Goal: Task Accomplishment & Management: Manage account settings

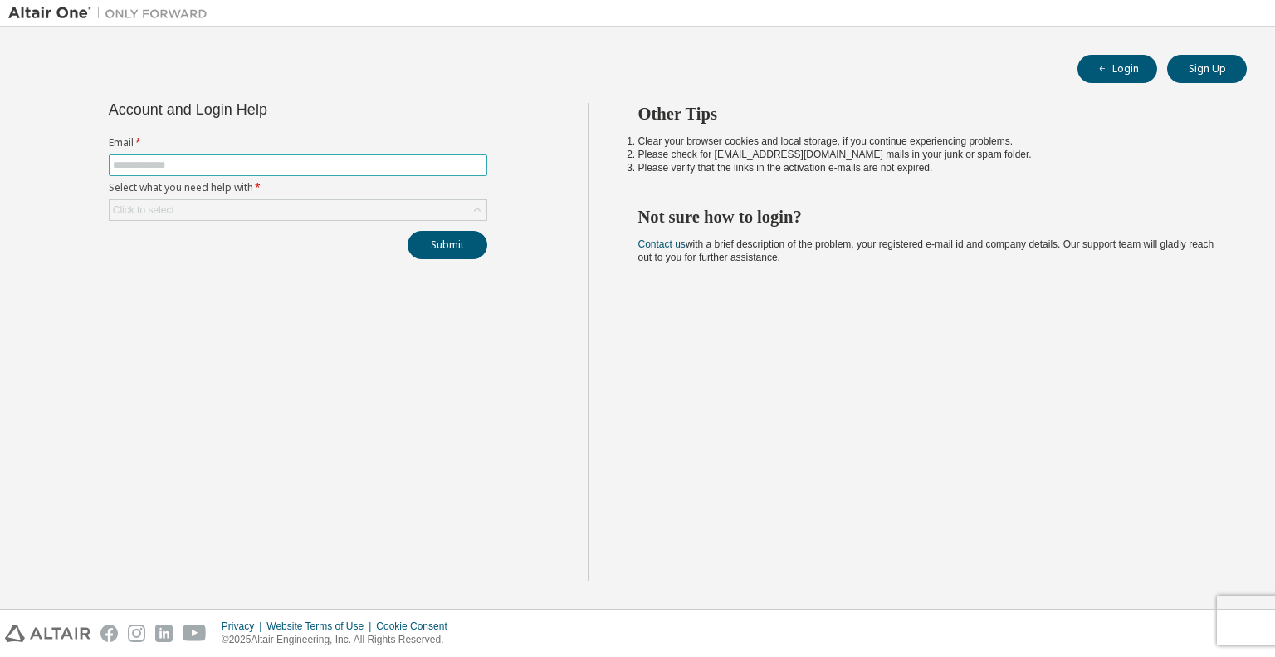
click at [167, 167] on input "text" at bounding box center [298, 165] width 370 height 13
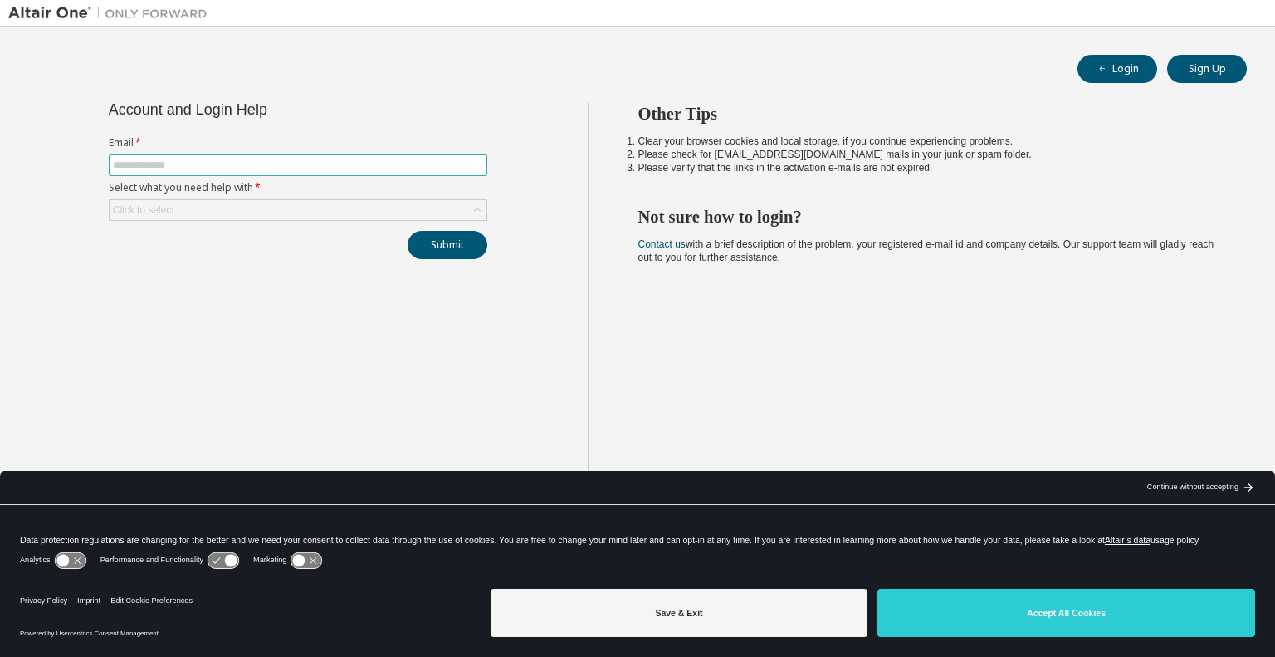
click at [189, 172] on span at bounding box center [298, 165] width 379 height 22
click at [186, 165] on input "text" at bounding box center [298, 165] width 370 height 13
click at [157, 165] on input "text" at bounding box center [298, 165] width 370 height 13
type input "**********"
click at [210, 215] on div "Click to select" at bounding box center [298, 210] width 377 height 20
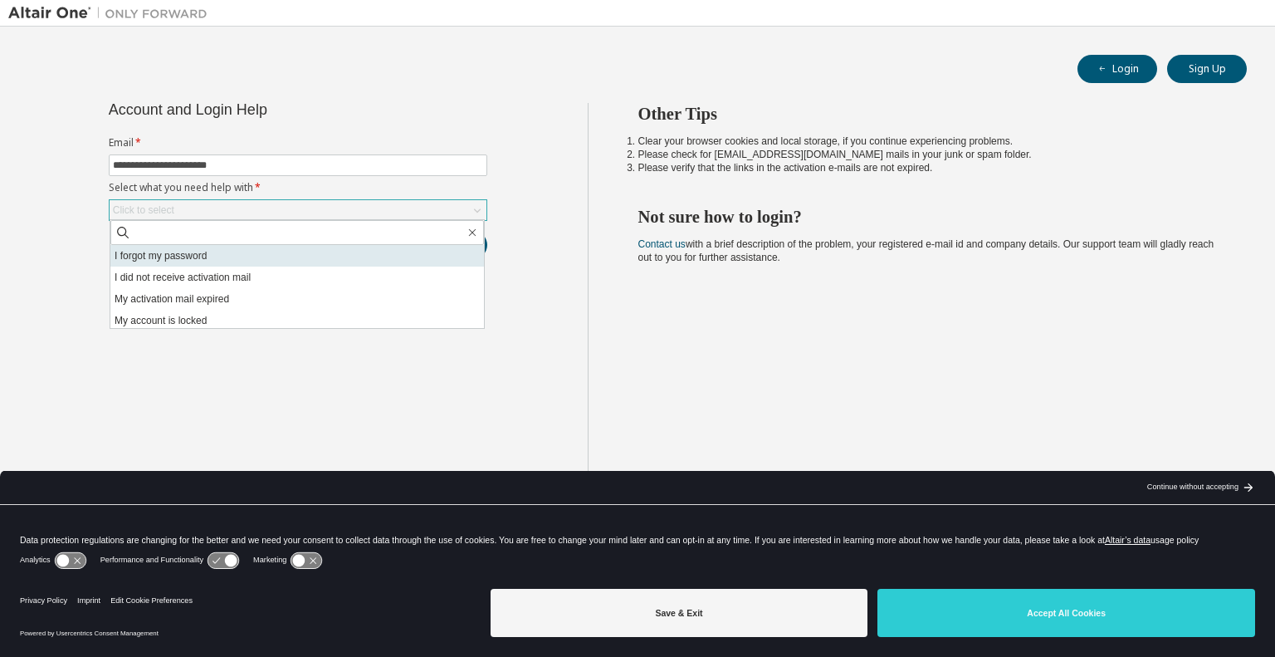
click at [199, 262] on li "I forgot my password" at bounding box center [297, 256] width 374 height 22
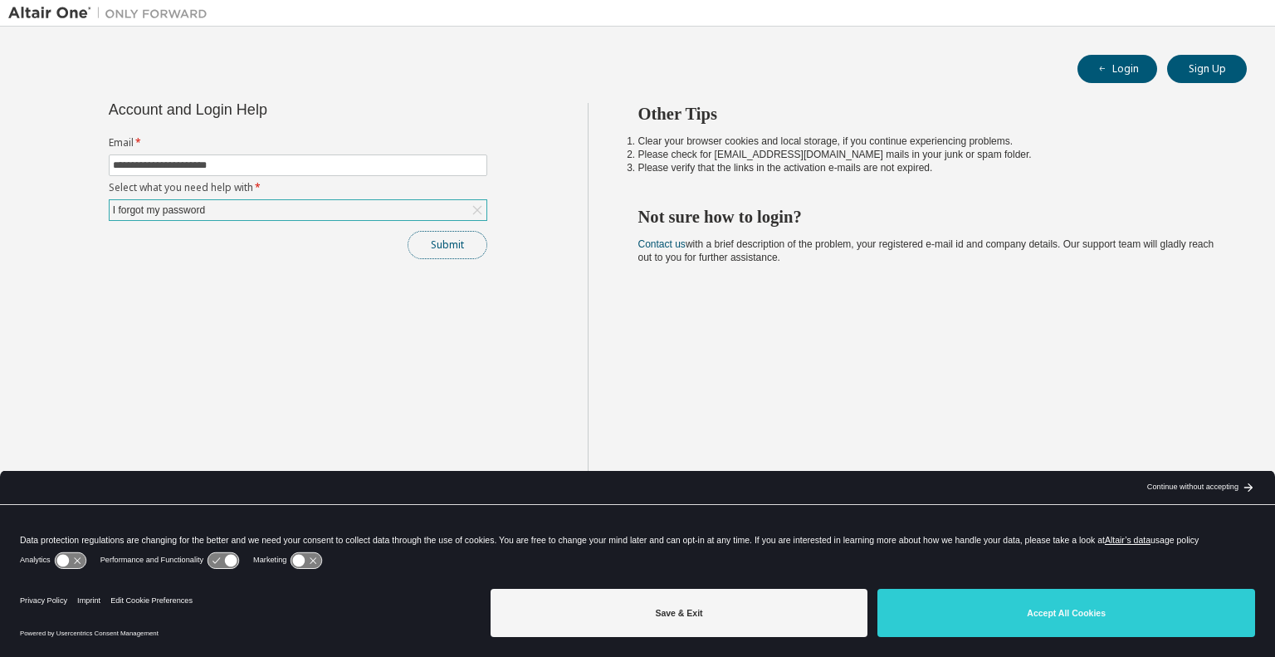
click at [462, 238] on button "Submit" at bounding box center [448, 245] width 80 height 28
click at [451, 242] on button "Submit" at bounding box center [448, 245] width 80 height 28
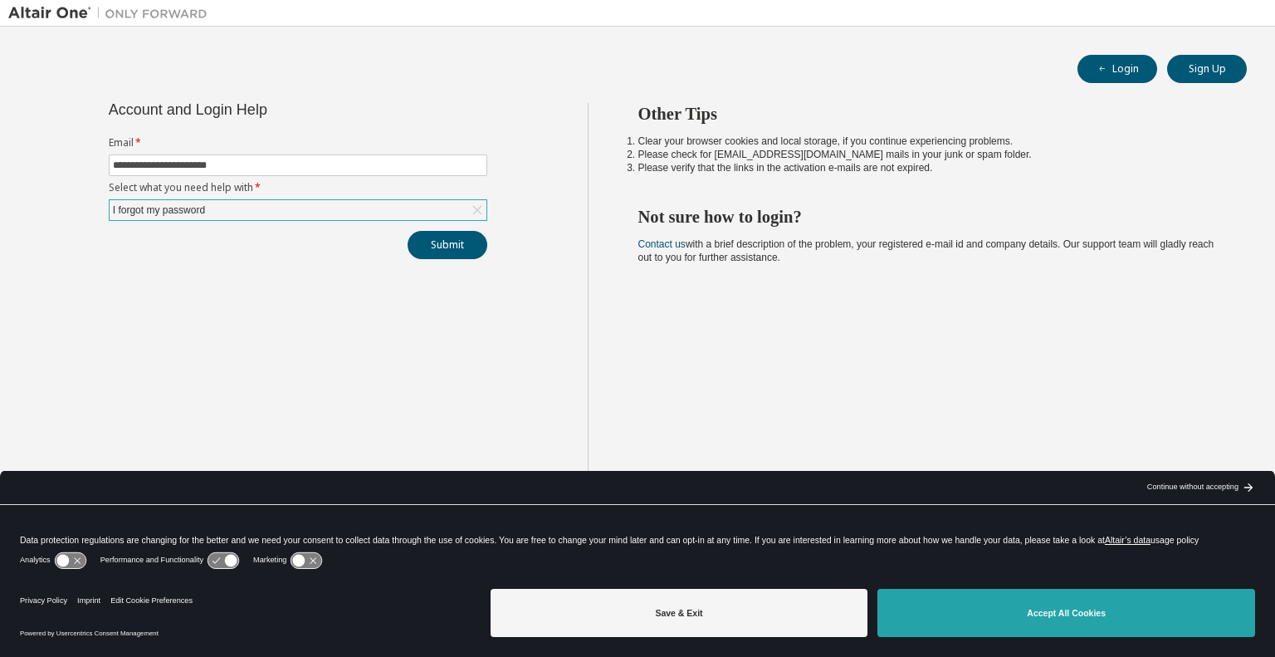
click at [1016, 613] on button "Accept All Cookies" at bounding box center [1067, 613] width 378 height 48
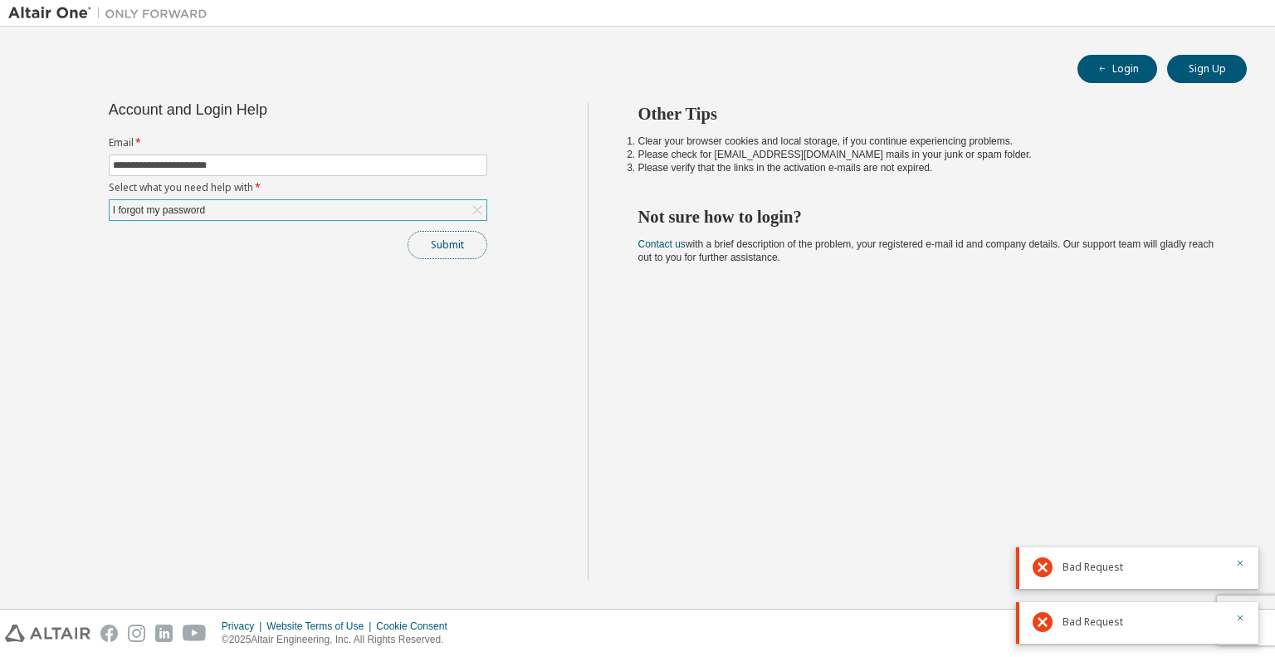
click at [450, 244] on button "Submit" at bounding box center [448, 245] width 80 height 28
